Goal: Download file/media

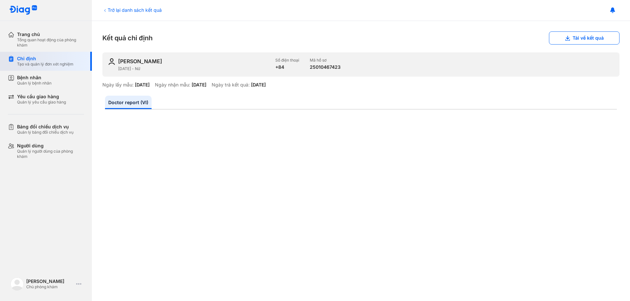
click at [44, 69] on div "Chỉ định Tạo và quản lý đơn xét nghiệm" at bounding box center [50, 61] width 84 height 19
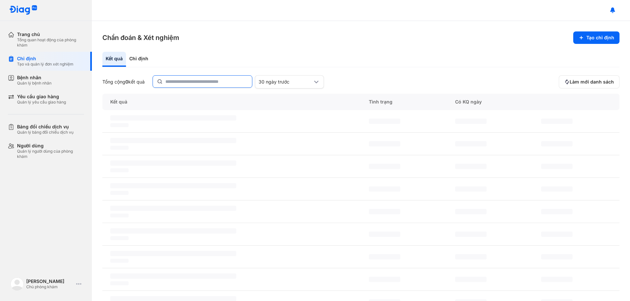
click at [190, 84] on input "text" at bounding box center [206, 82] width 83 height 12
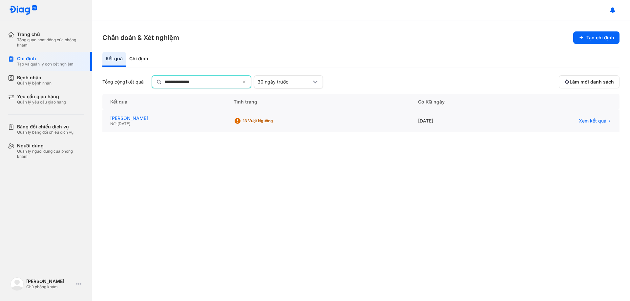
type input "**********"
click at [195, 121] on div "[PERSON_NAME]" at bounding box center [164, 119] width 108 height 6
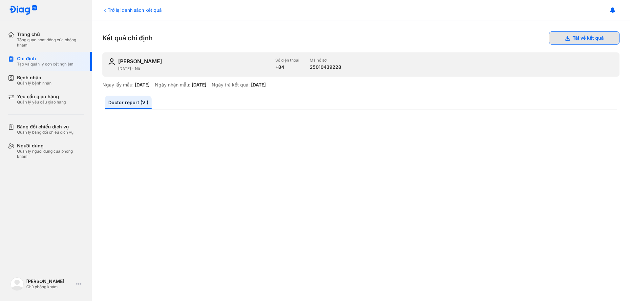
click at [553, 36] on button "Tải về kết quả" at bounding box center [584, 37] width 71 height 13
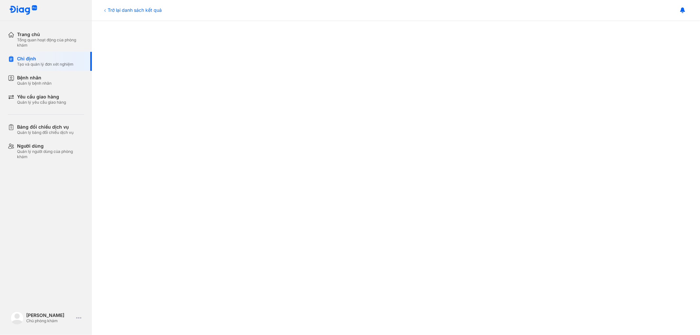
scroll to position [335, 0]
